Goal: Task Accomplishment & Management: Manage account settings

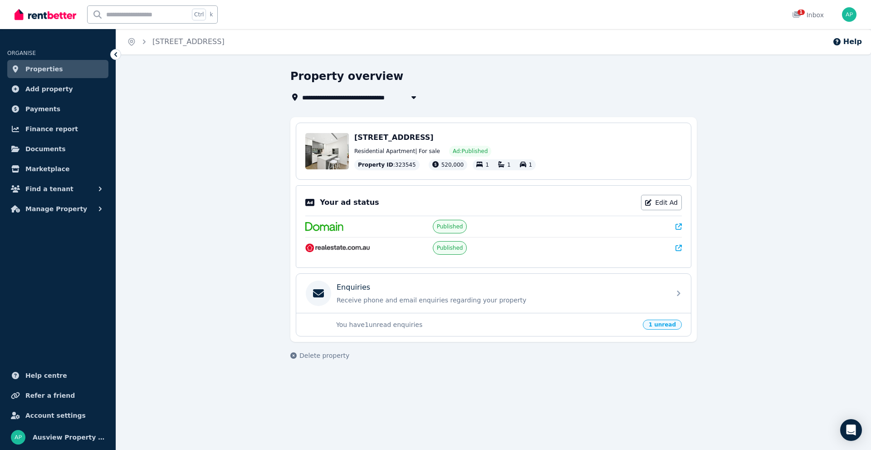
click at [62, 73] on link "Properties" at bounding box center [57, 69] width 101 height 18
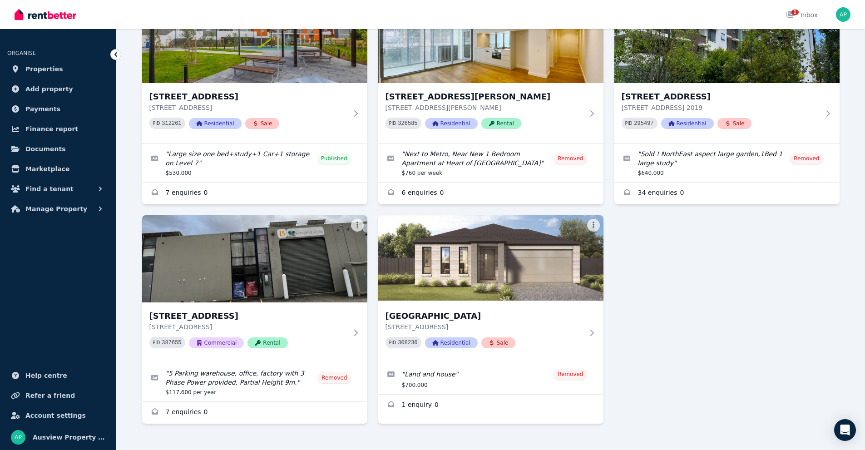
scroll to position [556, 0]
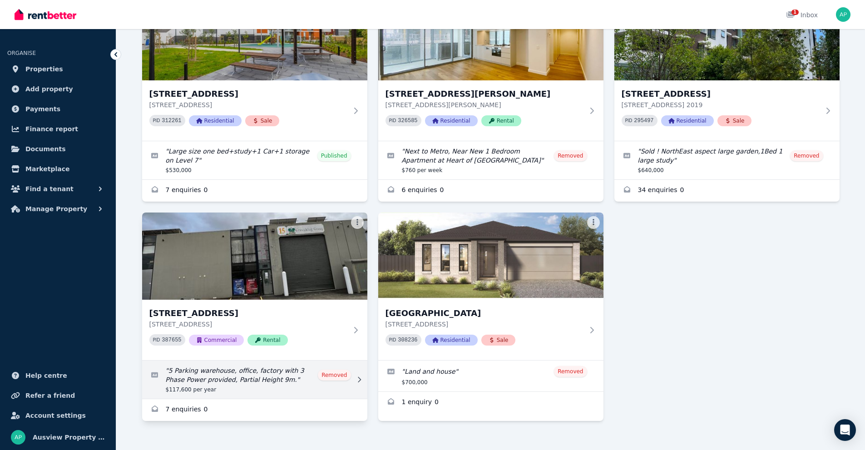
click at [216, 369] on link "Edit listing: 5 Parking warehouse, office, factory with 3 Phase Power provided,…" at bounding box center [254, 379] width 225 height 38
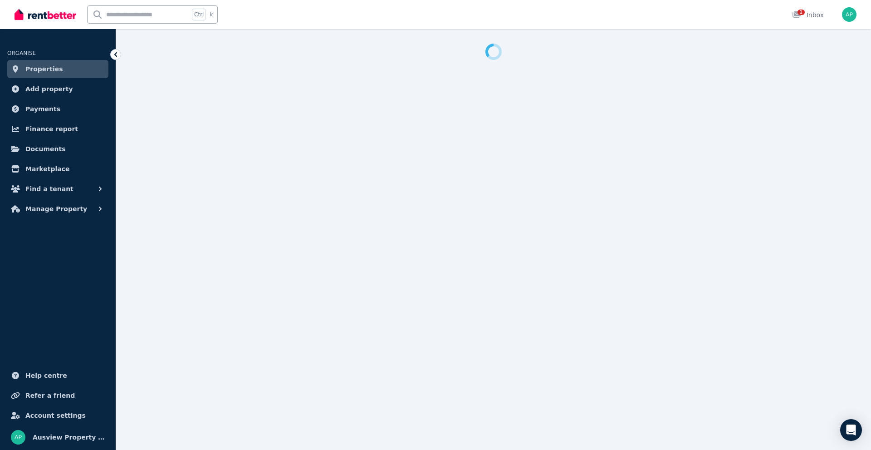
select select "**********"
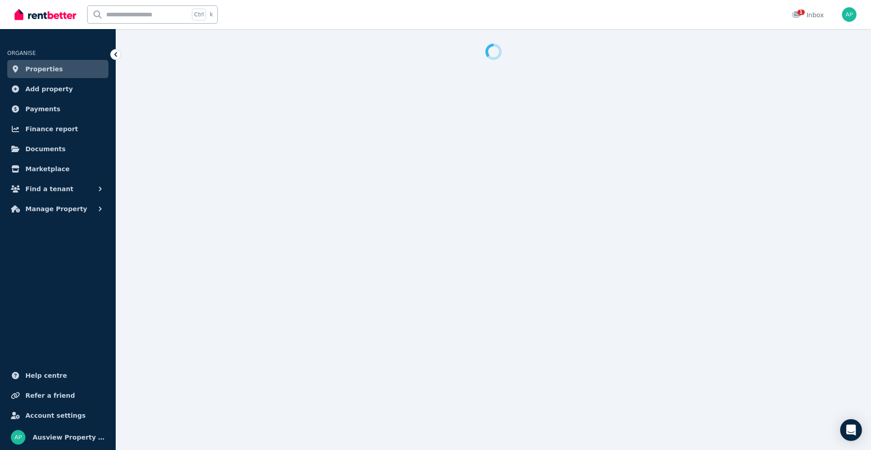
select select "**********"
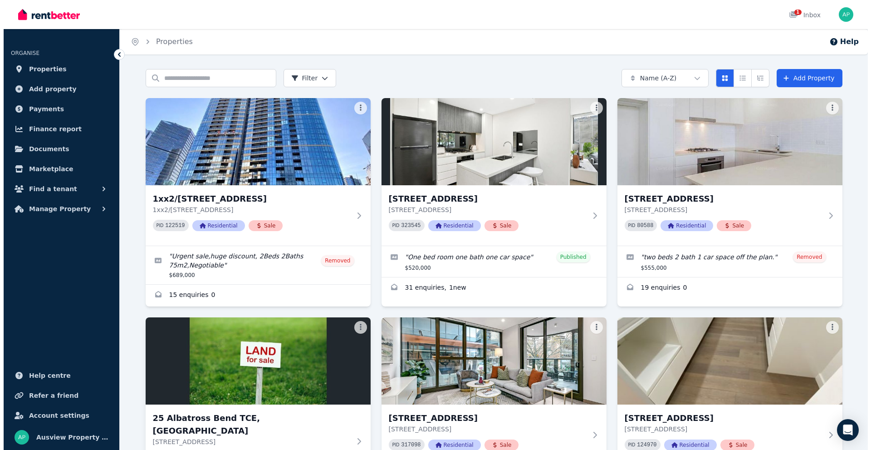
scroll to position [182, 0]
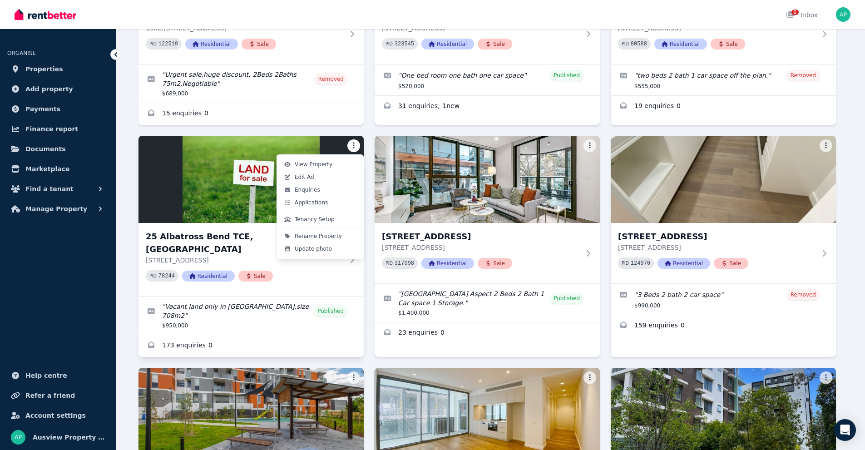
click at [357, 146] on html "Open main menu 1 Inbox Open user menu ORGANISE Properties Add property Payments…" at bounding box center [432, 43] width 865 height 450
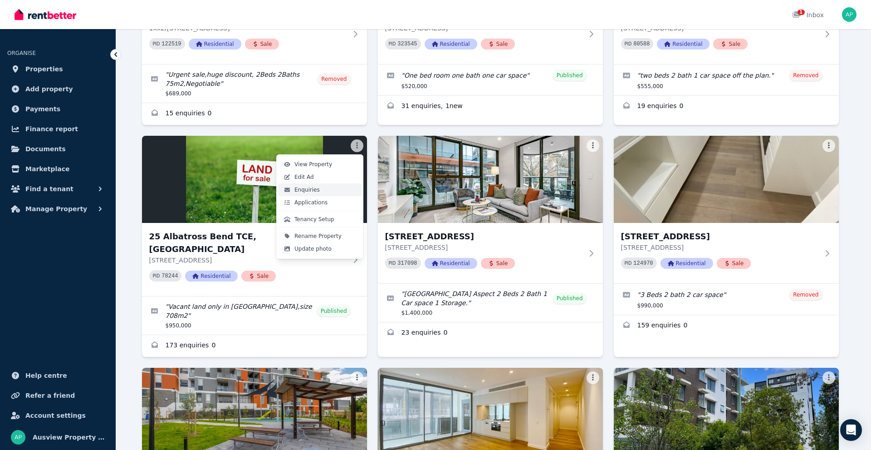
click at [322, 188] on link "Enquiries" at bounding box center [320, 189] width 84 height 13
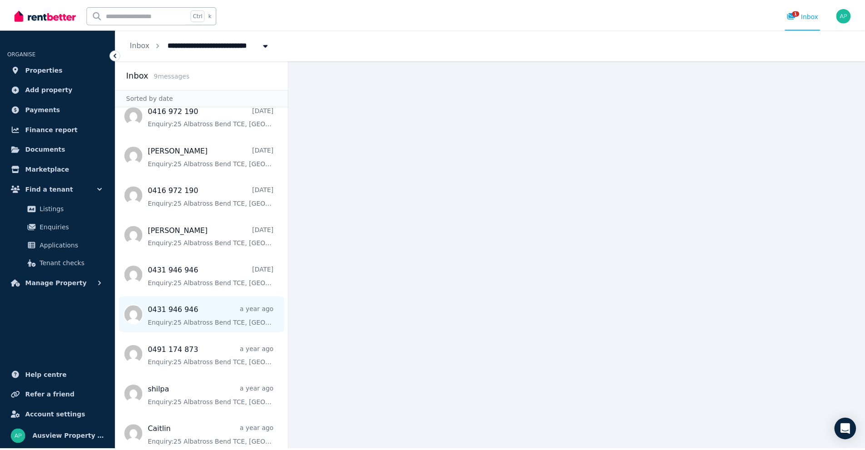
scroll to position [20, 0]
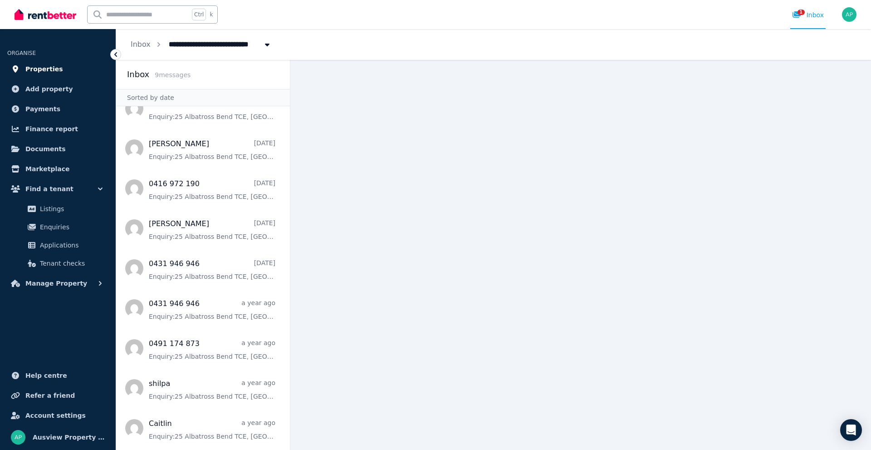
click at [59, 74] on link "Properties" at bounding box center [57, 69] width 101 height 18
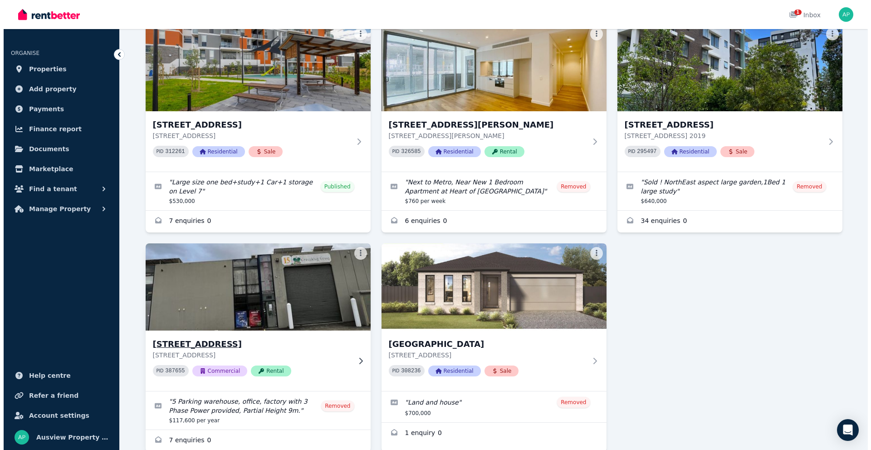
scroll to position [556, 0]
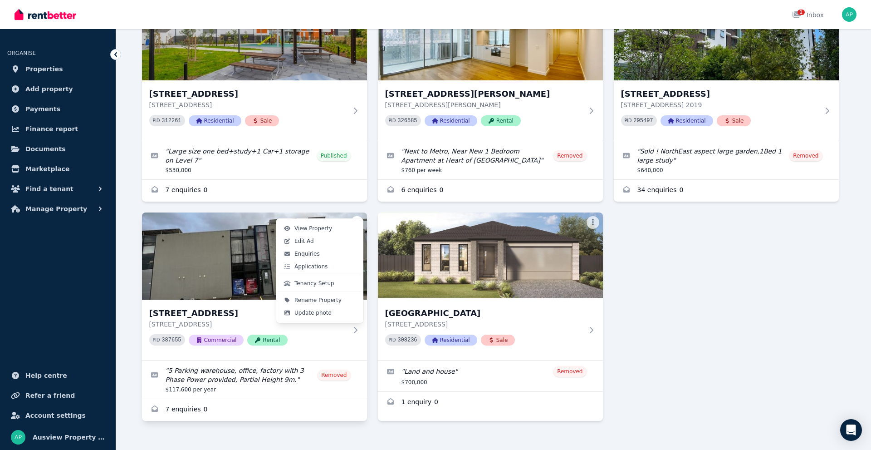
click at [314, 265] on span "Applications" at bounding box center [311, 266] width 33 height 7
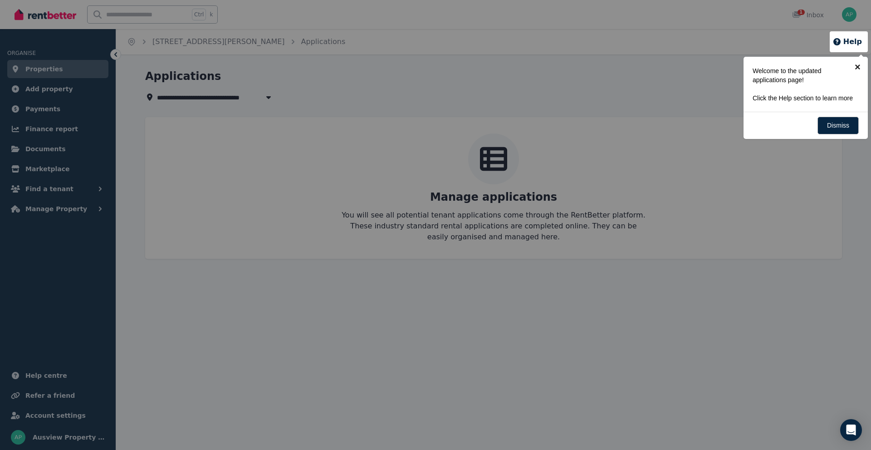
click at [857, 65] on link "×" at bounding box center [858, 67] width 20 height 20
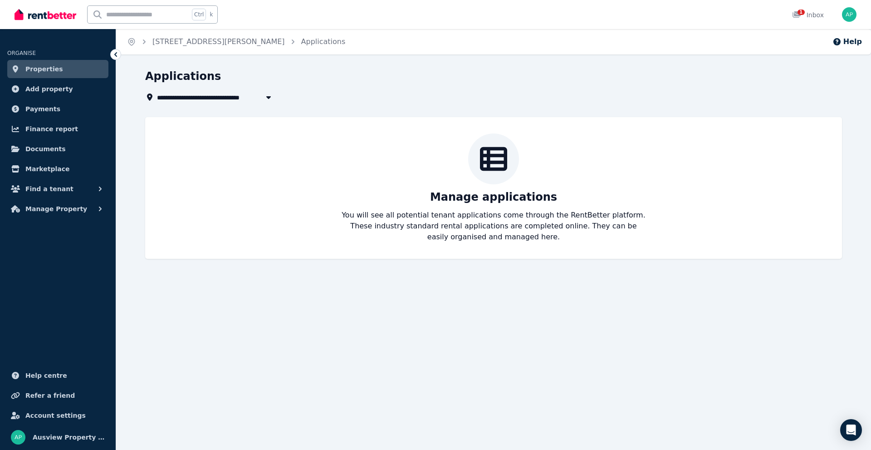
click at [113, 59] on icon at bounding box center [115, 54] width 9 height 9
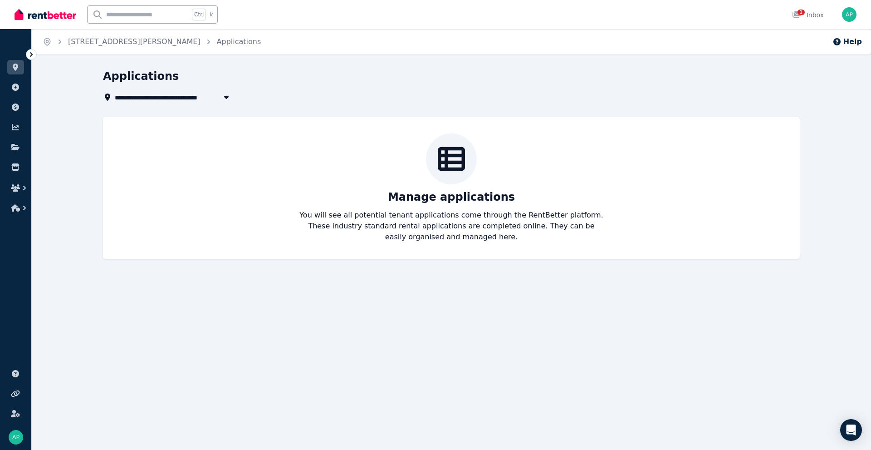
click at [31, 57] on icon at bounding box center [31, 54] width 9 height 9
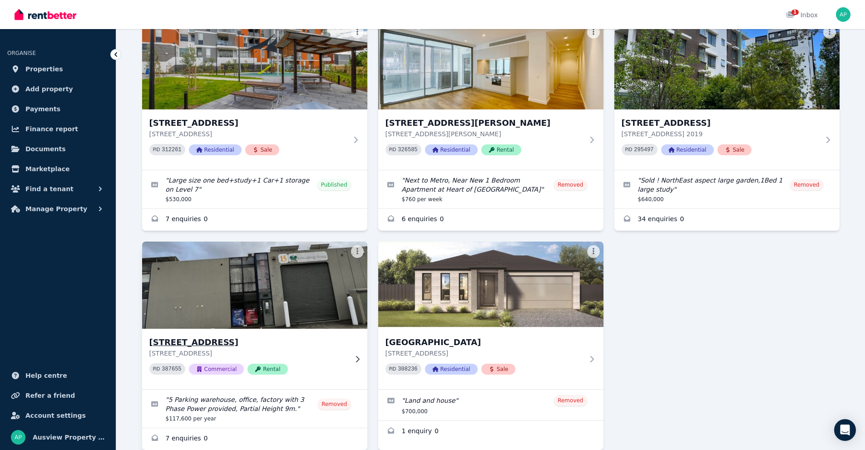
scroll to position [556, 0]
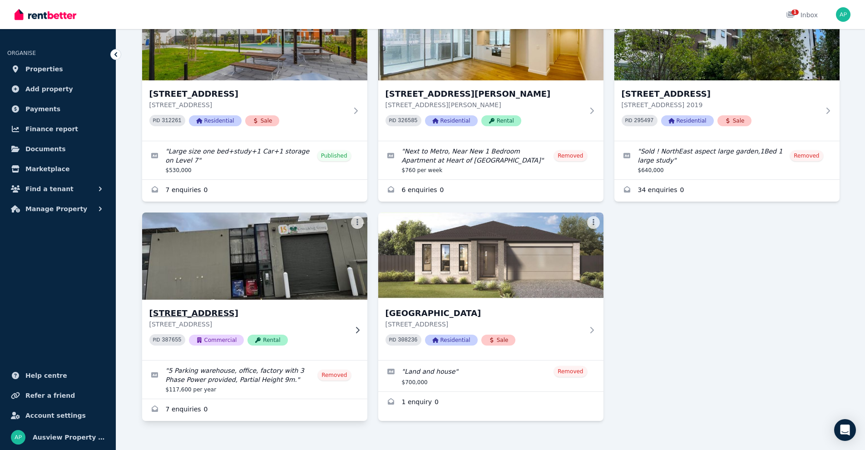
click at [312, 252] on img at bounding box center [254, 256] width 236 height 92
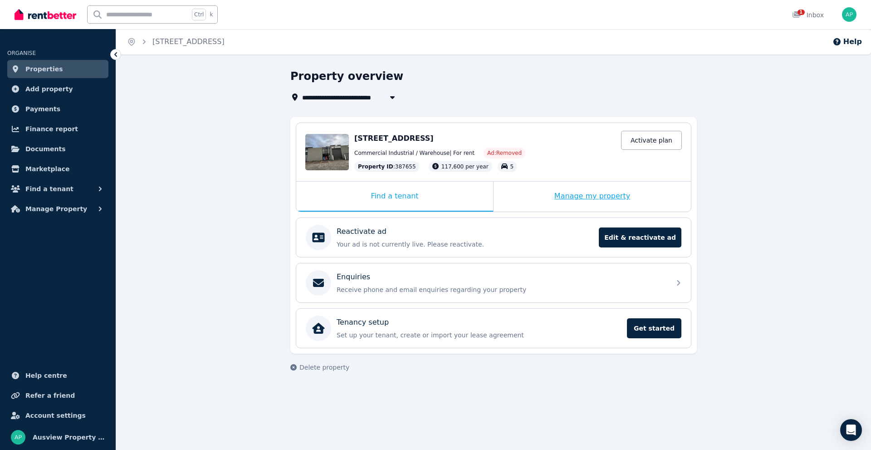
click at [576, 196] on div "Manage my property" at bounding box center [592, 197] width 197 height 30
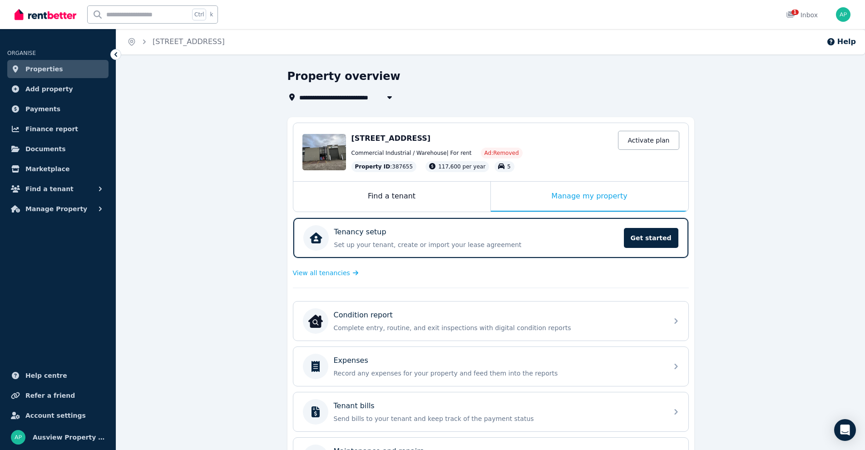
click at [388, 93] on icon "button" at bounding box center [389, 96] width 9 height 7
type input "**********"
click at [412, 80] on div "Property overview" at bounding box center [487, 77] width 401 height 17
click at [345, 193] on div "Find a tenant" at bounding box center [391, 197] width 197 height 30
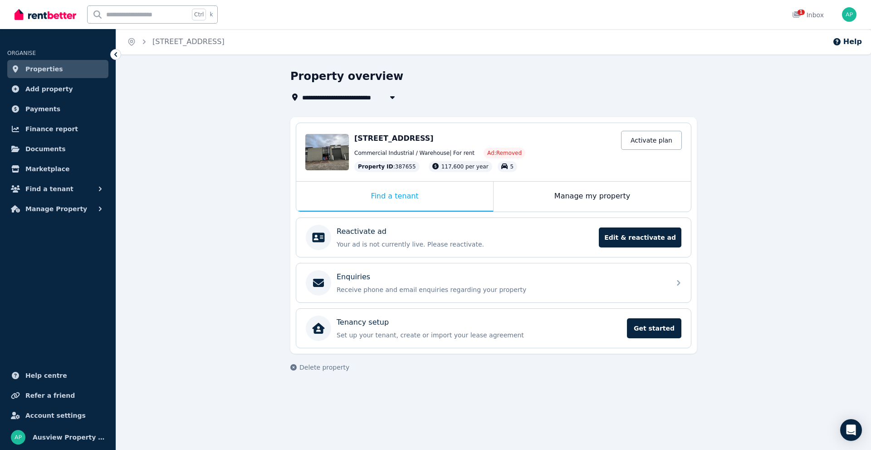
click at [44, 71] on span "Properties" at bounding box center [44, 69] width 38 height 11
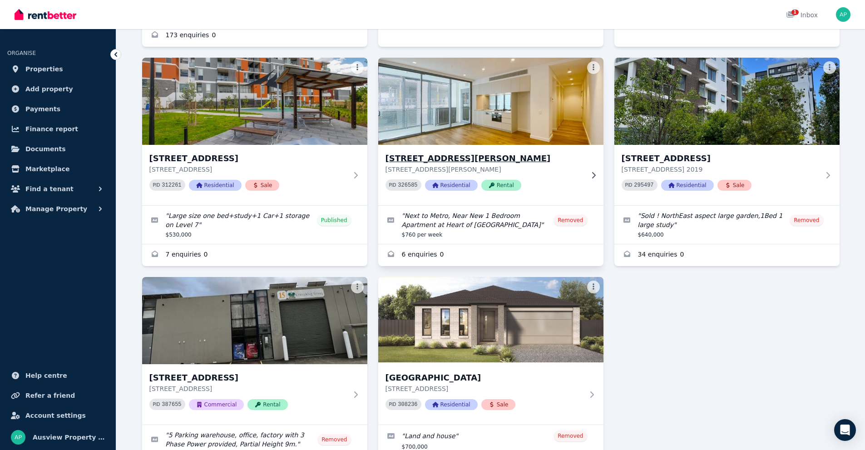
scroll to position [556, 0]
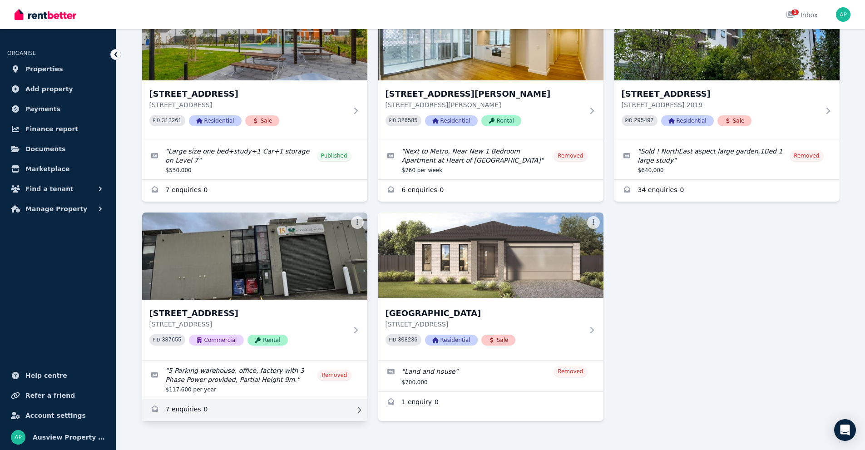
click at [171, 399] on link "Enquiries for Lot 15/28 Vore St, Silverwater" at bounding box center [254, 410] width 225 height 22
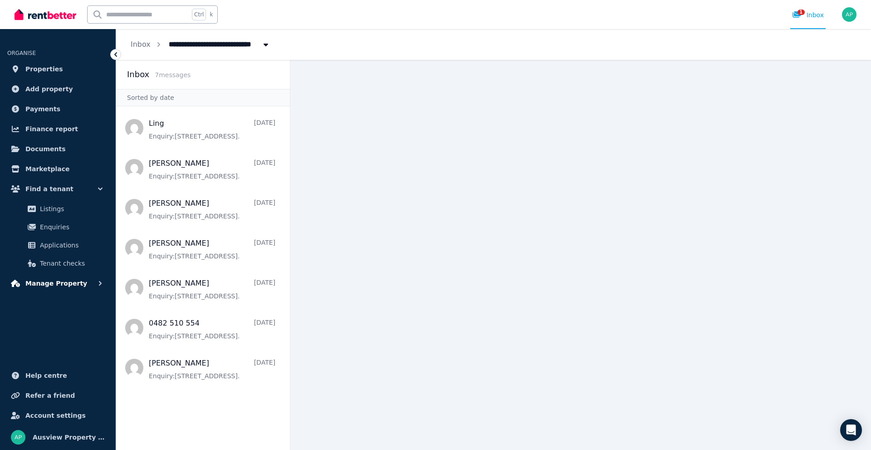
click at [64, 281] on span "Manage Property" at bounding box center [56, 283] width 62 height 11
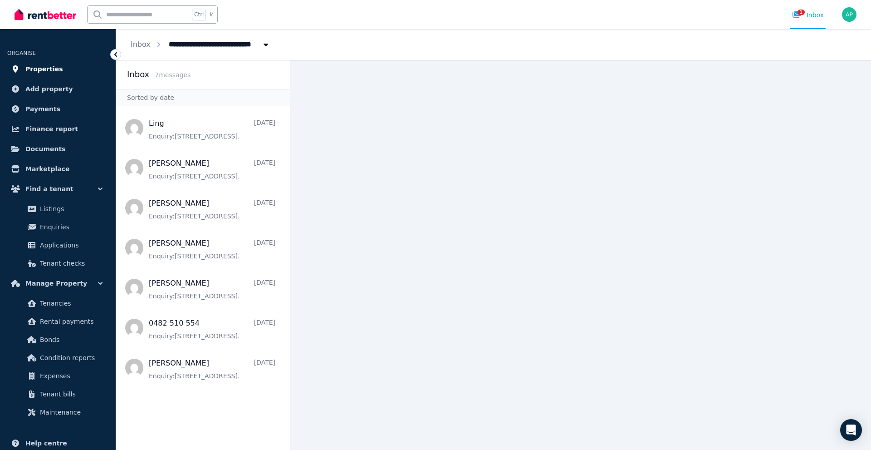
click at [54, 69] on span "Properties" at bounding box center [44, 69] width 38 height 11
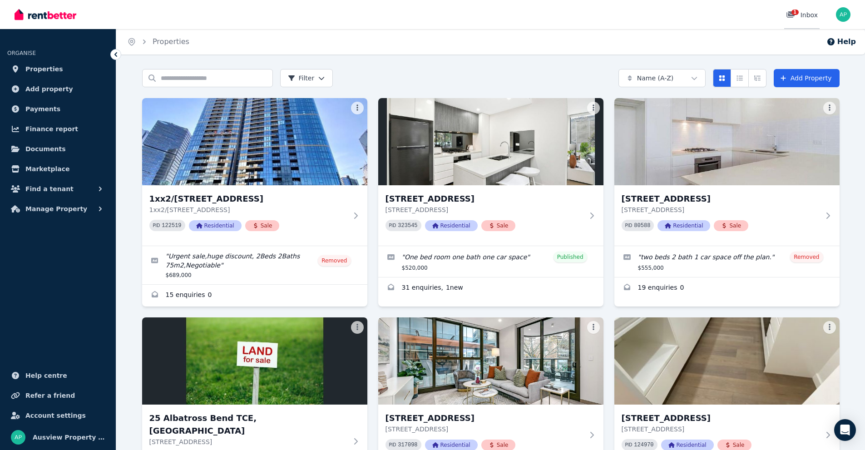
click at [808, 14] on div "1 Inbox" at bounding box center [802, 14] width 32 height 9
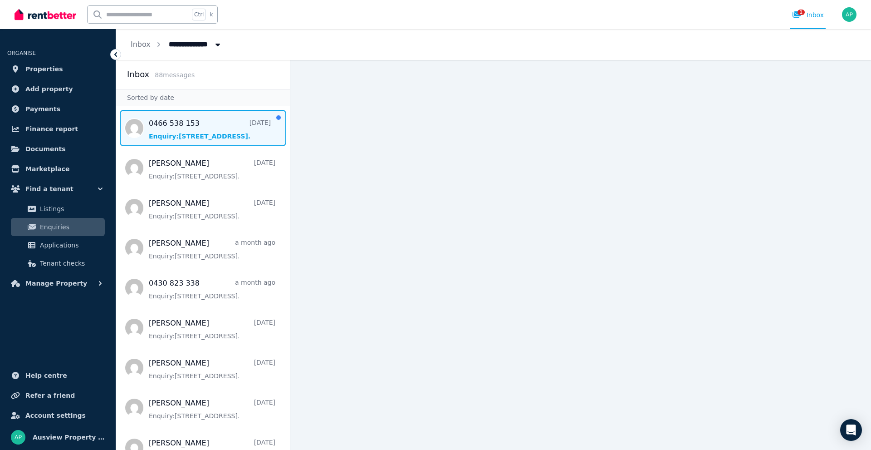
click at [238, 124] on span "Message list" at bounding box center [203, 128] width 174 height 36
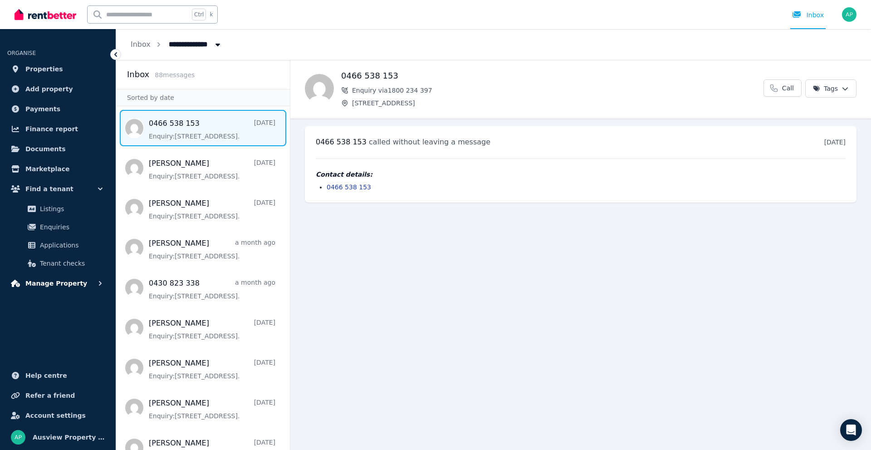
click at [60, 284] on span "Manage Property" at bounding box center [56, 283] width 62 height 11
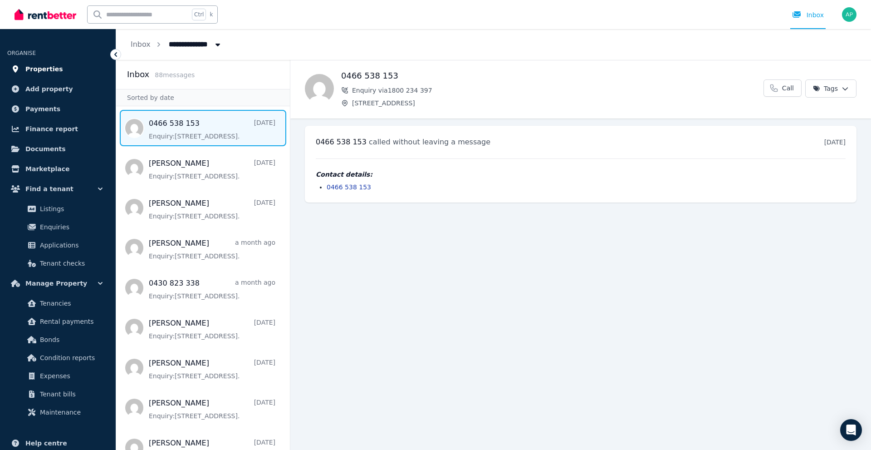
click at [54, 69] on span "Properties" at bounding box center [44, 69] width 38 height 11
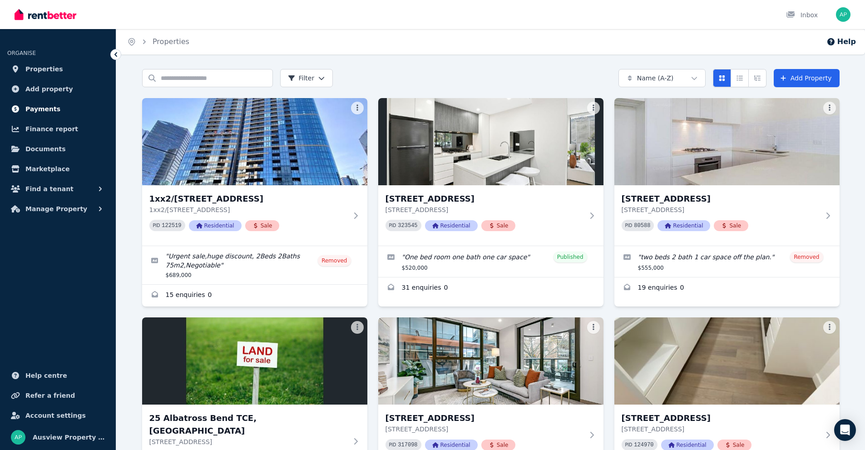
click at [41, 107] on span "Payments" at bounding box center [42, 108] width 35 height 11
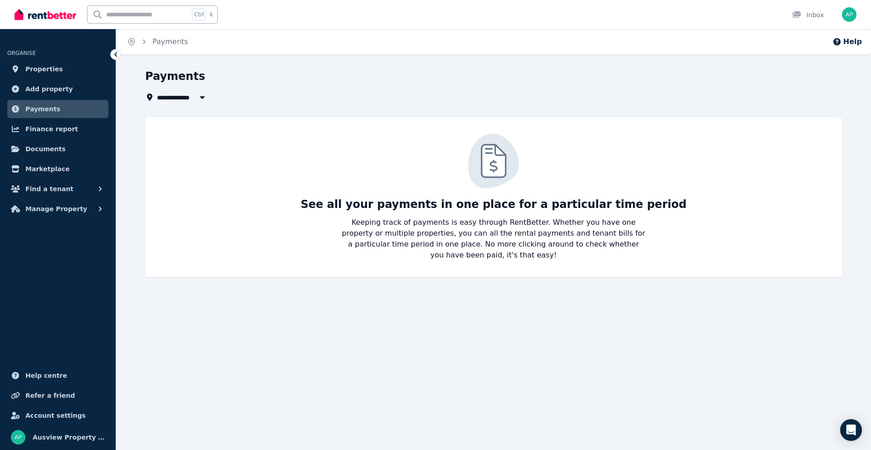
click at [41, 106] on span "Payments" at bounding box center [42, 108] width 35 height 11
click at [170, 100] on span "All Properties" at bounding box center [186, 97] width 59 height 11
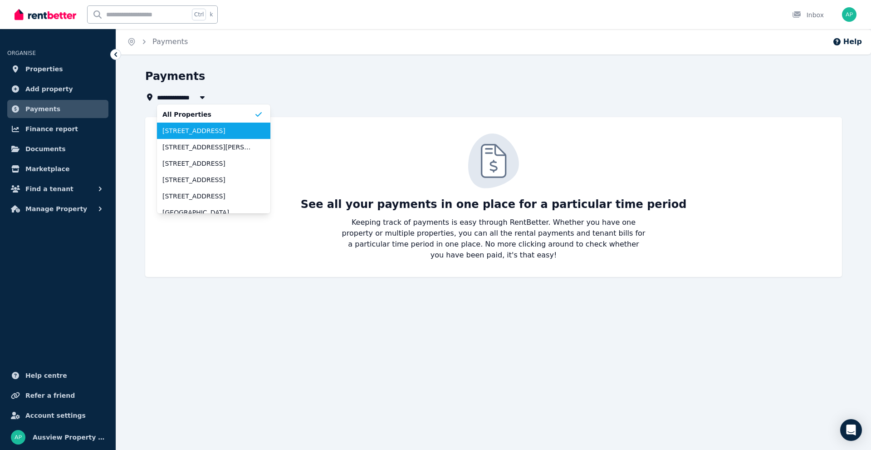
click at [182, 126] on li "[STREET_ADDRESS]" at bounding box center [213, 131] width 113 height 16
type input "**********"
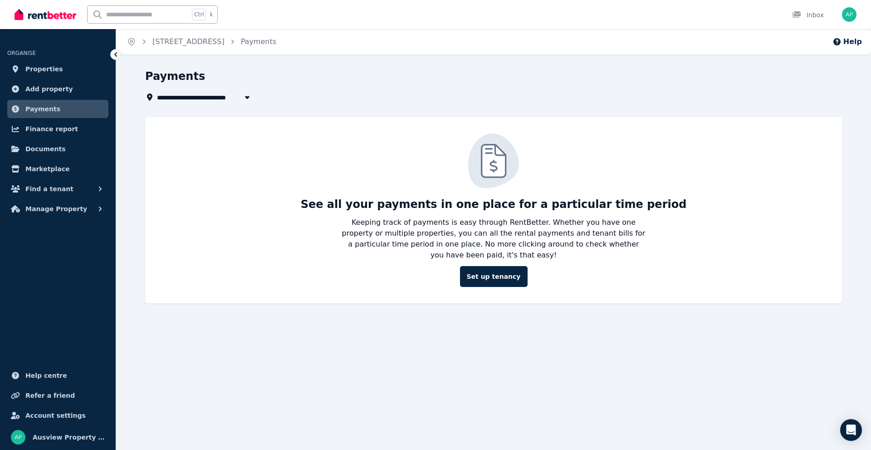
click at [56, 111] on link "Payments" at bounding box center [57, 109] width 101 height 18
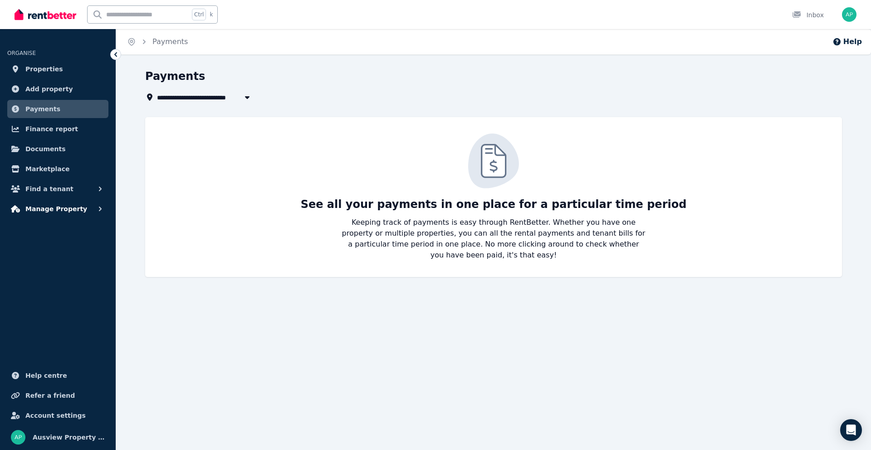
click at [63, 208] on span "Manage Property" at bounding box center [56, 208] width 62 height 11
click at [60, 208] on span "Manage Property" at bounding box center [56, 208] width 62 height 11
click at [44, 135] on link "Finance report" at bounding box center [57, 129] width 101 height 18
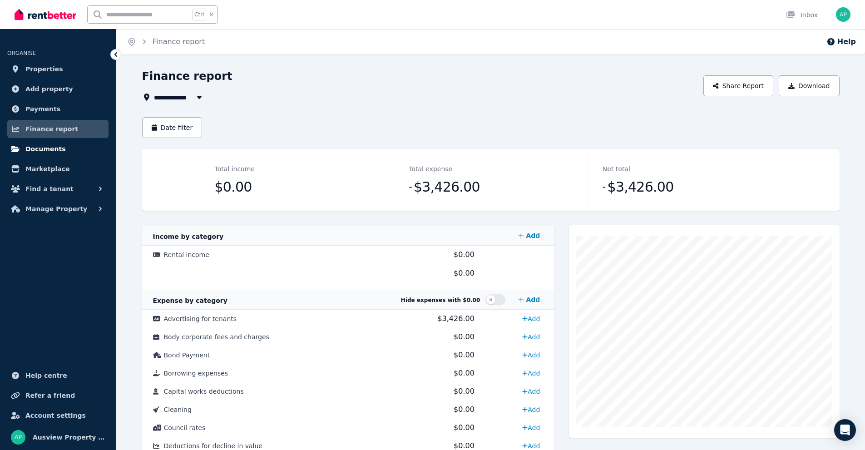
click at [46, 149] on span "Documents" at bounding box center [45, 148] width 40 height 11
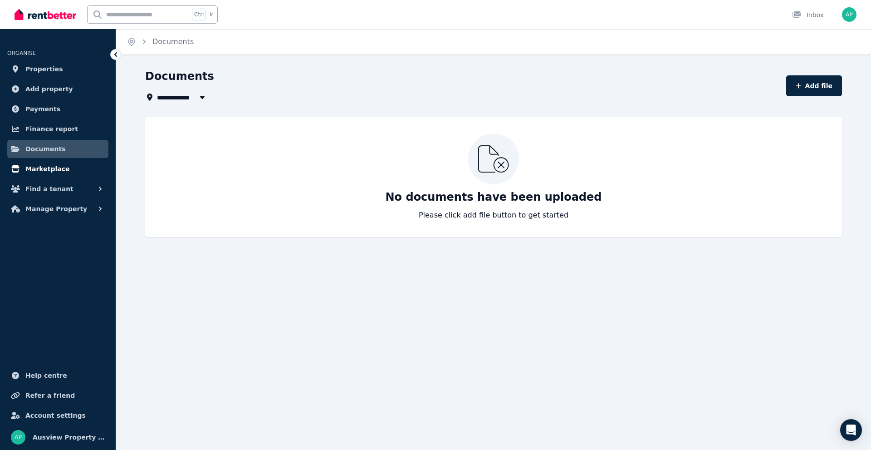
click at [51, 172] on span "Marketplace" at bounding box center [47, 168] width 44 height 11
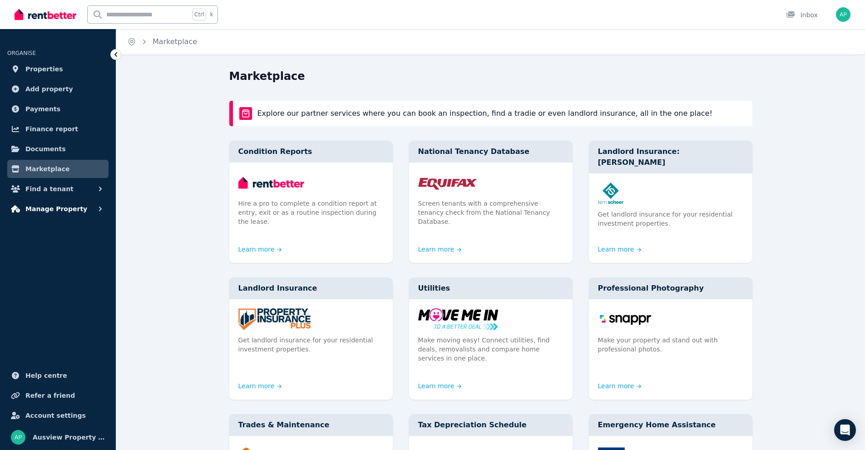
click at [59, 208] on span "Manage Property" at bounding box center [56, 208] width 62 height 11
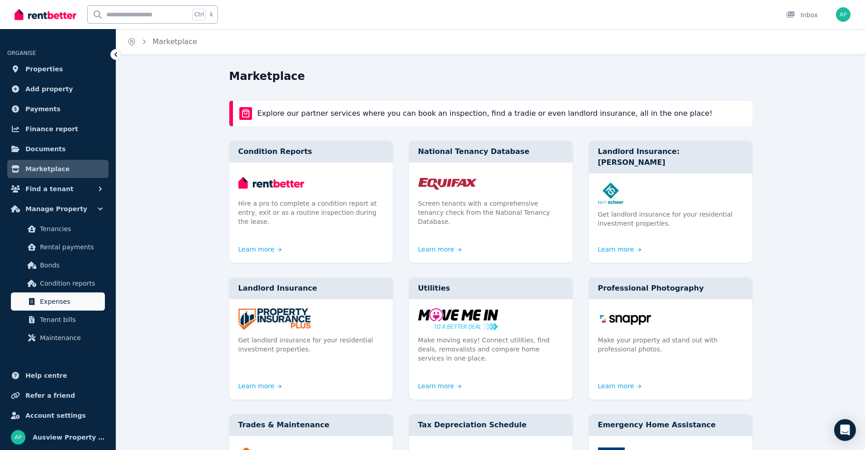
click at [51, 299] on span "Expenses" at bounding box center [70, 301] width 61 height 11
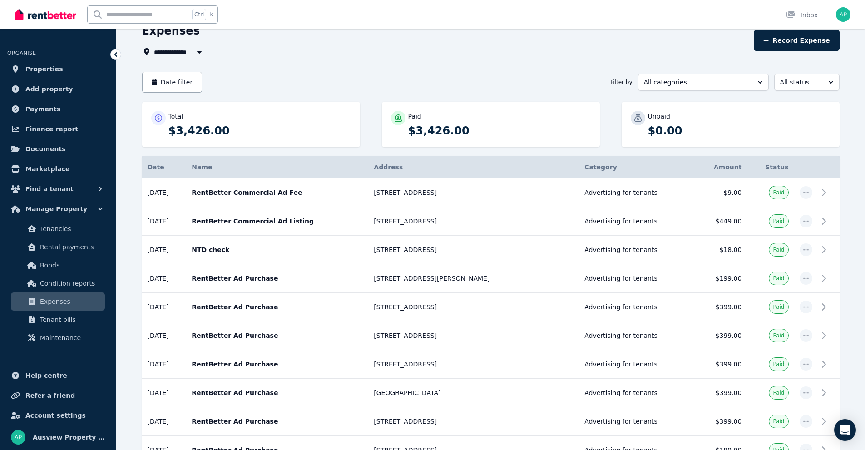
scroll to position [91, 0]
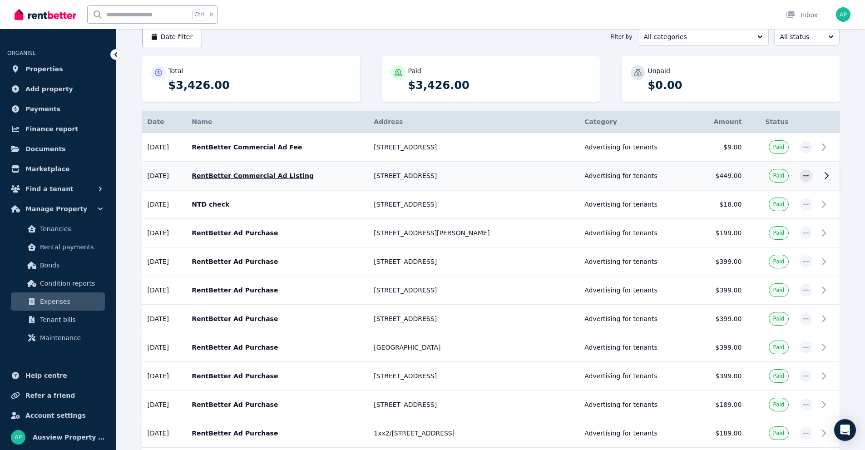
click at [828, 175] on icon at bounding box center [826, 175] width 11 height 11
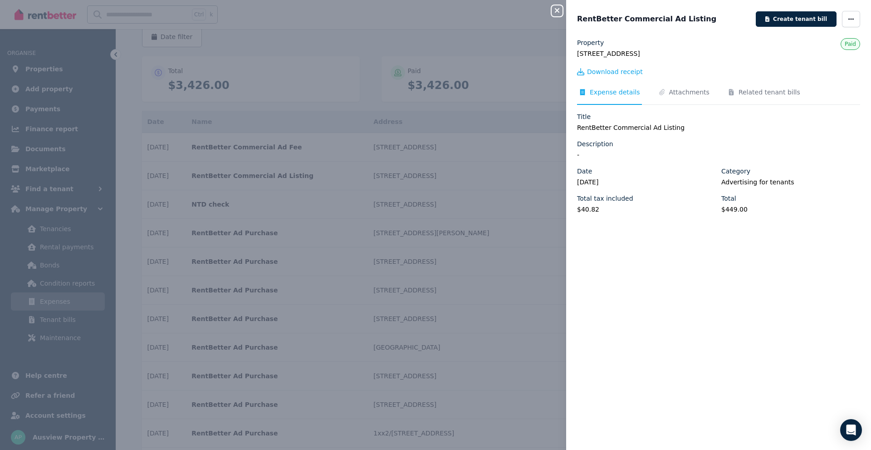
click at [556, 15] on button "Close panel" at bounding box center [557, 10] width 11 height 11
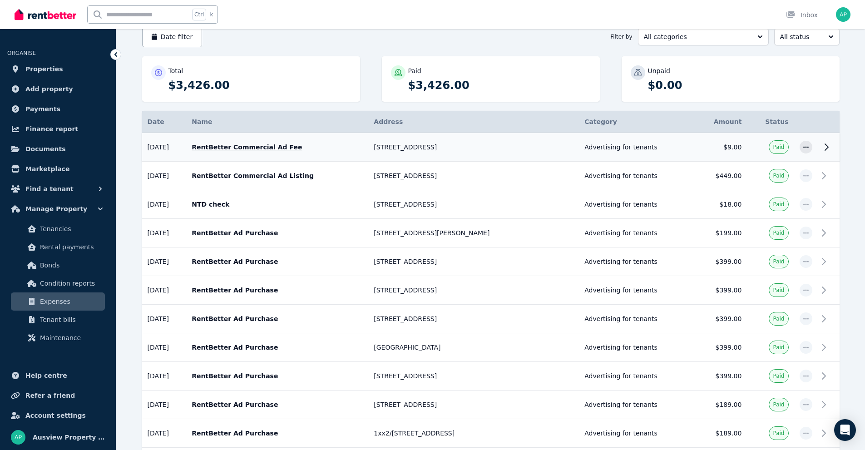
click at [827, 145] on icon at bounding box center [826, 147] width 11 height 11
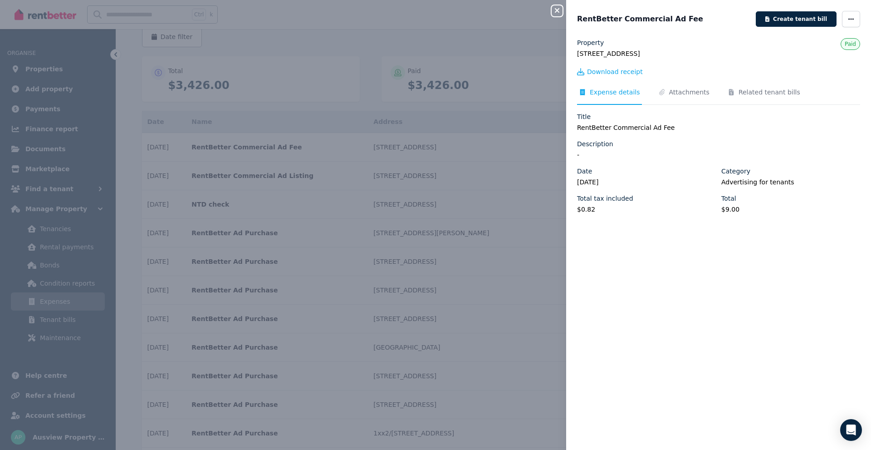
click at [557, 14] on icon "button" at bounding box center [557, 10] width 11 height 7
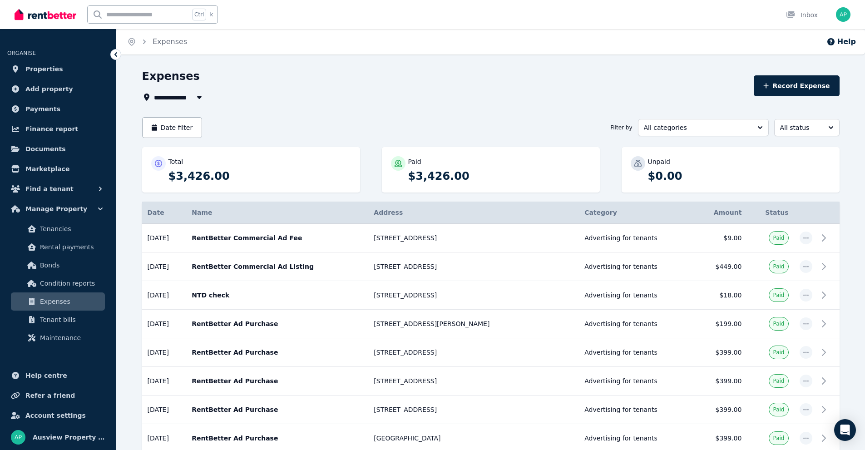
scroll to position [45, 0]
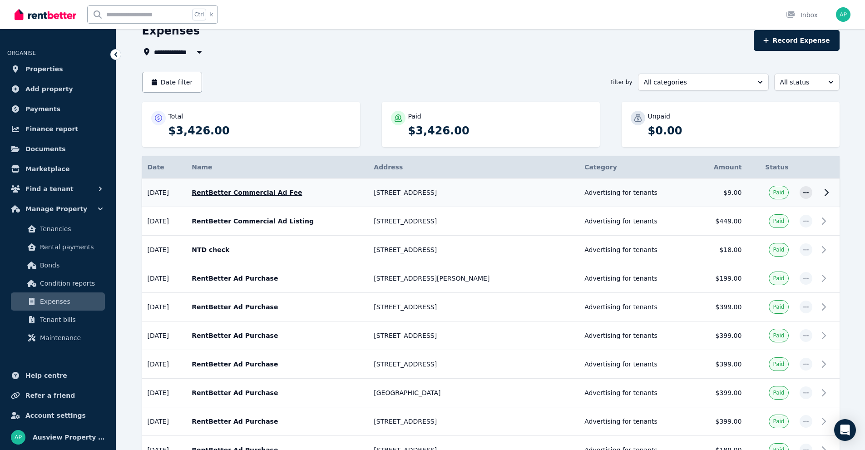
click at [823, 189] on icon at bounding box center [826, 192] width 11 height 11
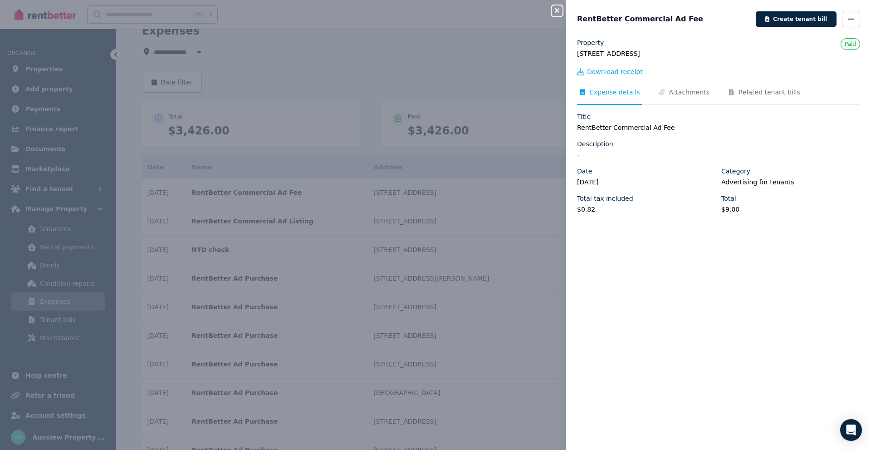
click at [555, 16] on div "Close panel RentBetter Commercial Ad Fee Create tenant bill Property [STREET_AD…" at bounding box center [435, 225] width 871 height 450
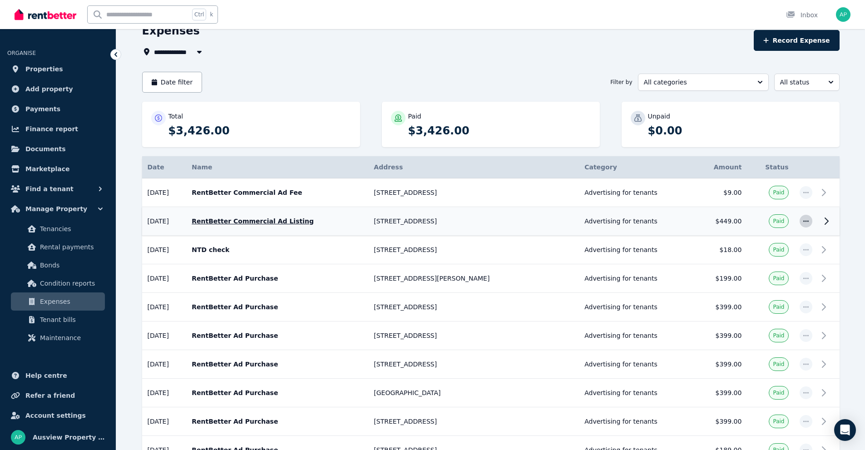
click at [804, 221] on icon "button" at bounding box center [805, 221] width 7 height 6
click at [826, 221] on icon at bounding box center [826, 221] width 11 height 11
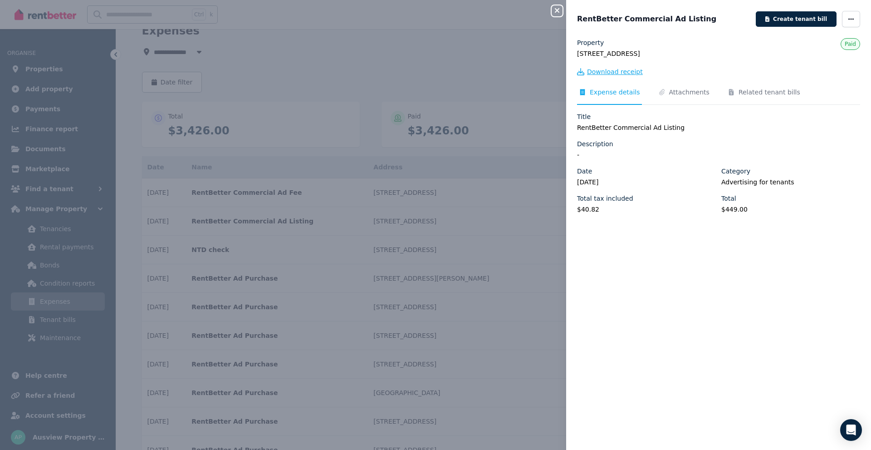
click at [610, 73] on span "Download receipt" at bounding box center [615, 71] width 56 height 9
click at [558, 14] on icon "button" at bounding box center [557, 10] width 11 height 7
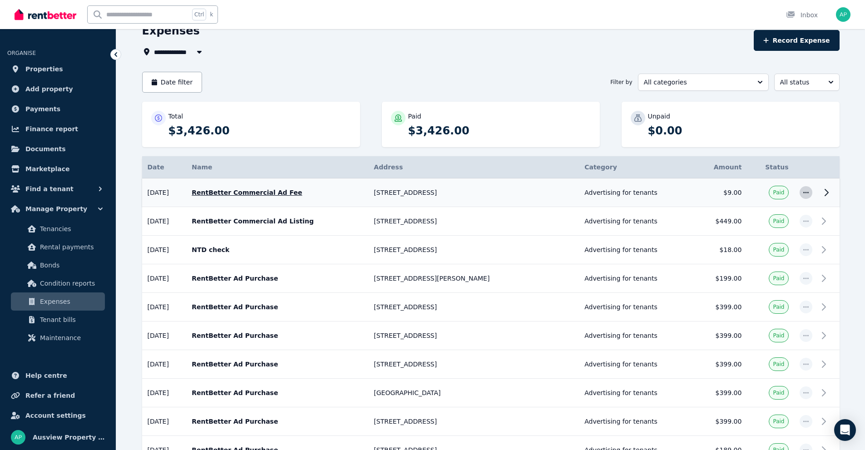
click at [805, 192] on icon "button" at bounding box center [805, 192] width 5 height 1
click at [812, 192] on td "Edit expense Change to unpaid Create tenant bill Delete expense" at bounding box center [806, 192] width 24 height 29
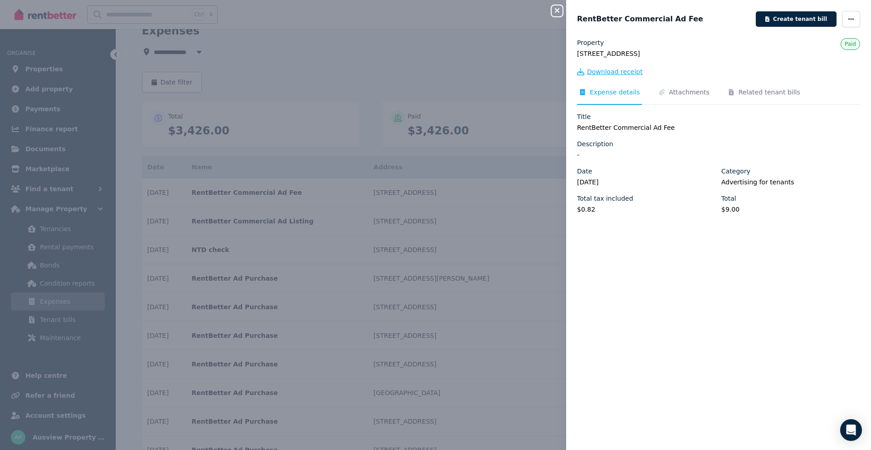
click at [619, 72] on span "Download receipt" at bounding box center [615, 71] width 56 height 9
click at [556, 10] on icon "button" at bounding box center [557, 10] width 11 height 7
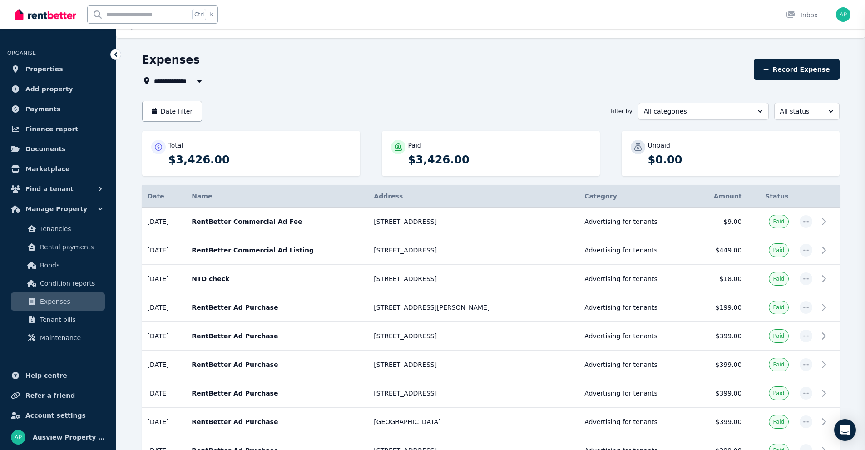
scroll to position [0, 0]
